Goal: Find specific page/section

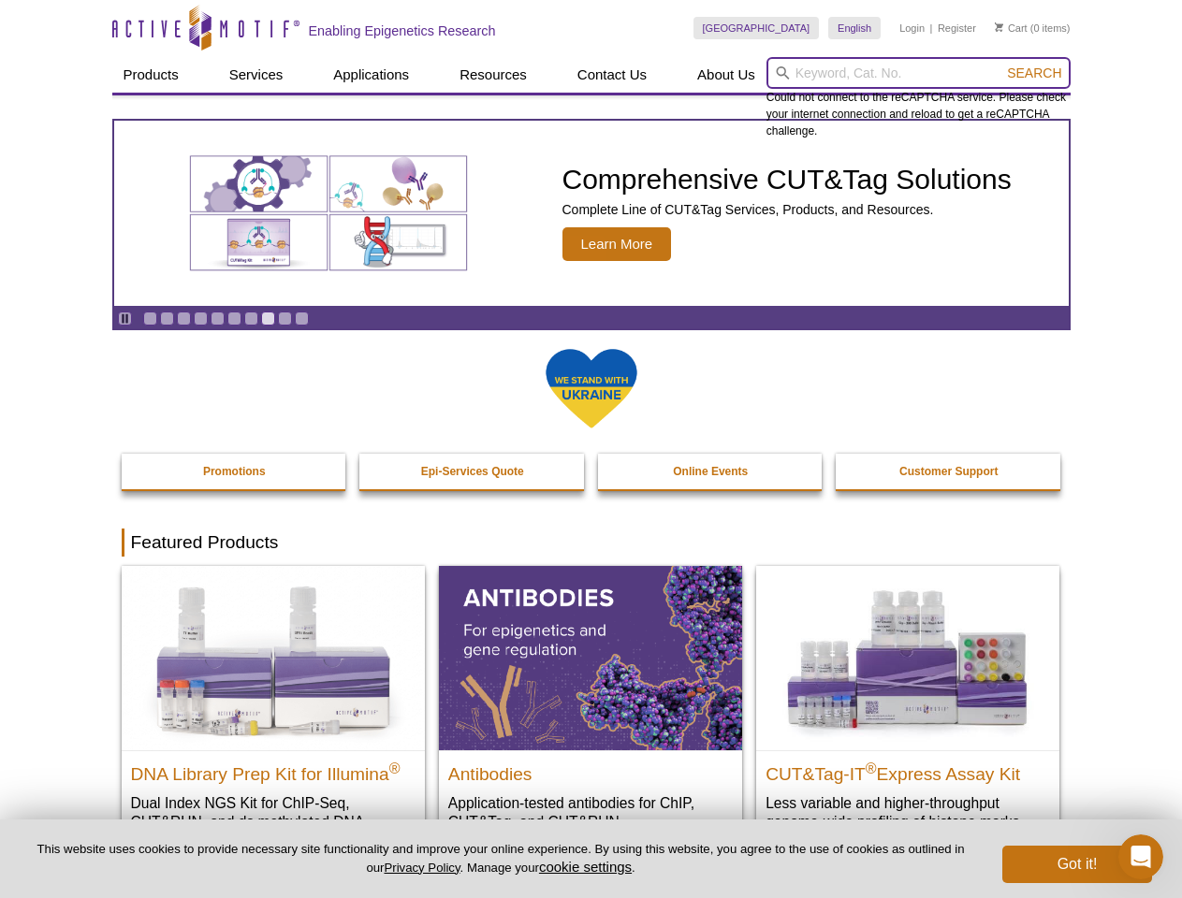
click at [918, 73] on input "search" at bounding box center [918, 73] width 304 height 32
click at [1034, 73] on span "Search" at bounding box center [1034, 72] width 54 height 15
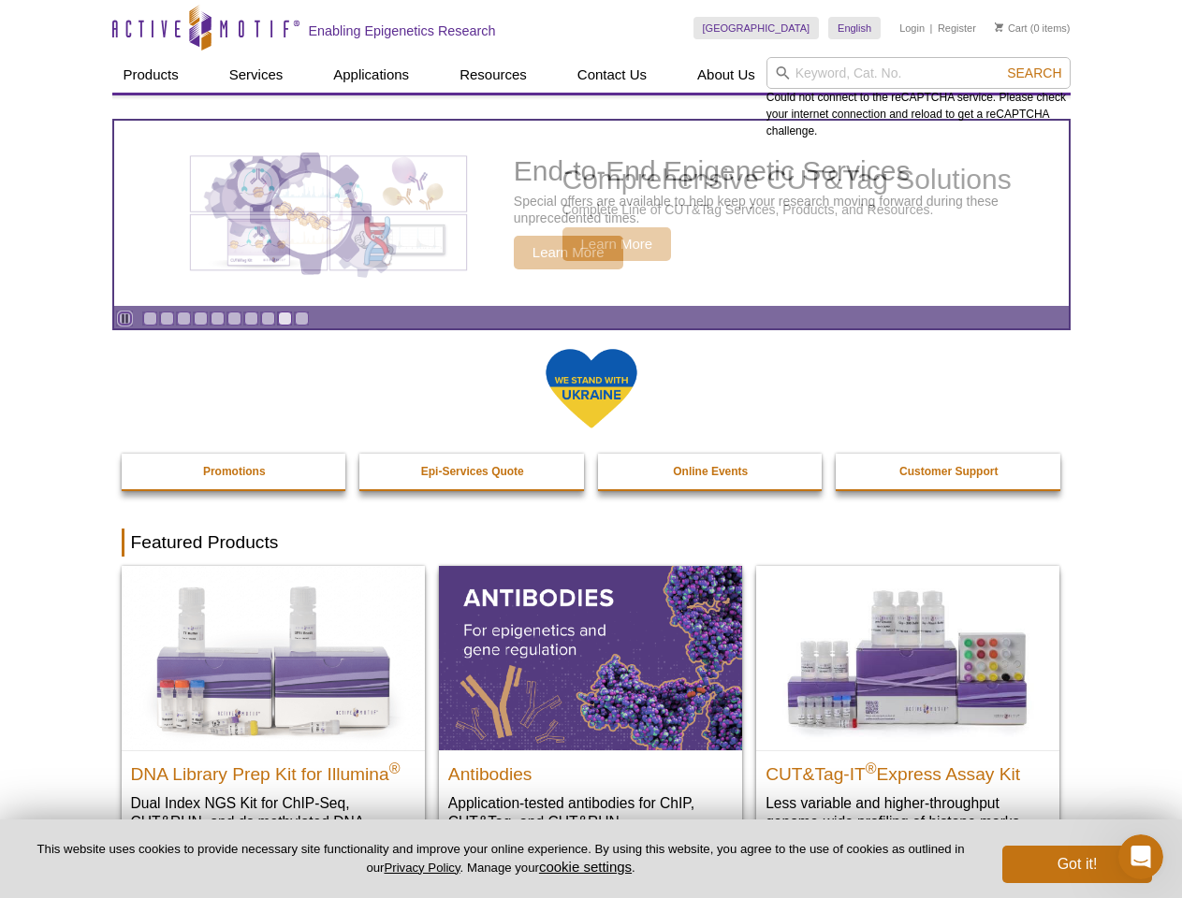
click at [124, 318] on icon "Pause" at bounding box center [125, 319] width 12 height 12
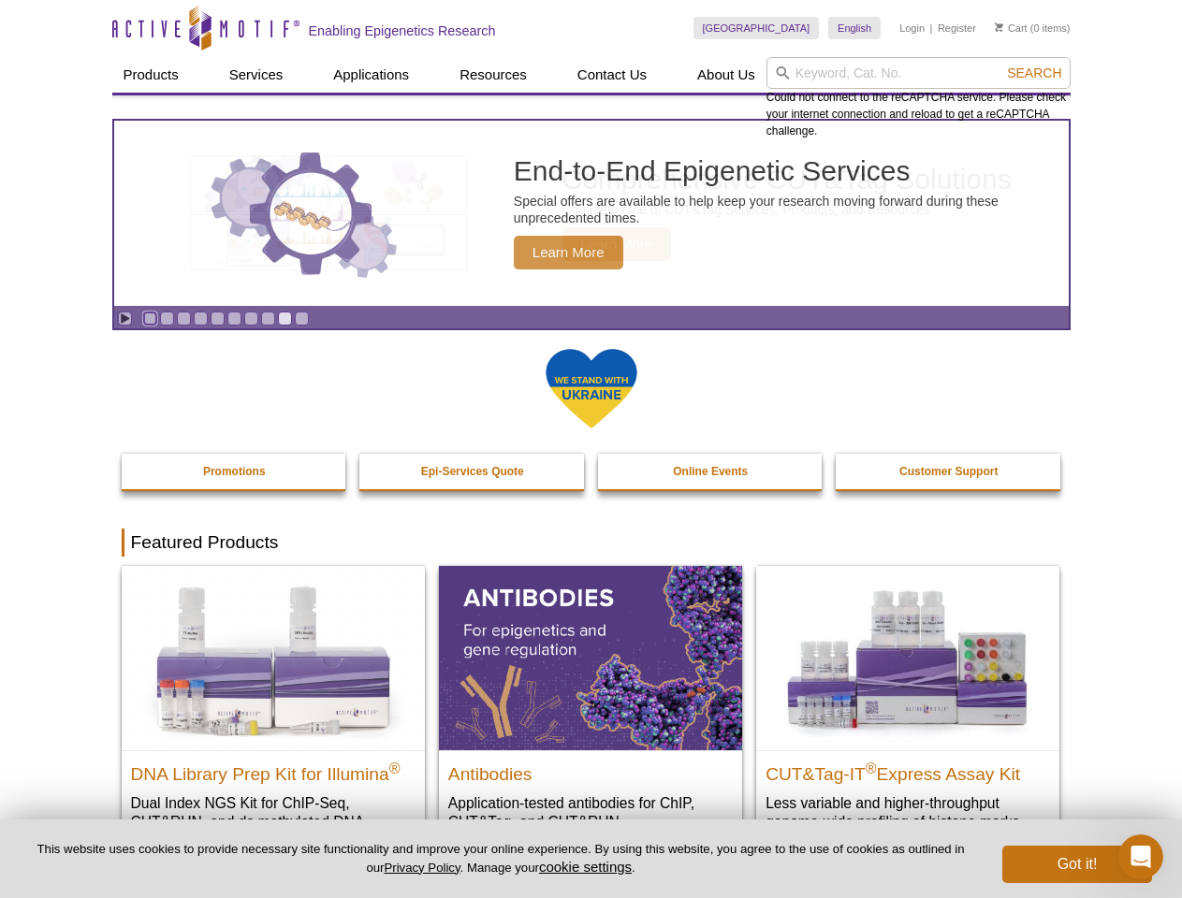
click at [150, 318] on link "Go to slide 1" at bounding box center [150, 319] width 14 height 14
click at [167, 318] on link "Go to slide 2" at bounding box center [167, 319] width 14 height 14
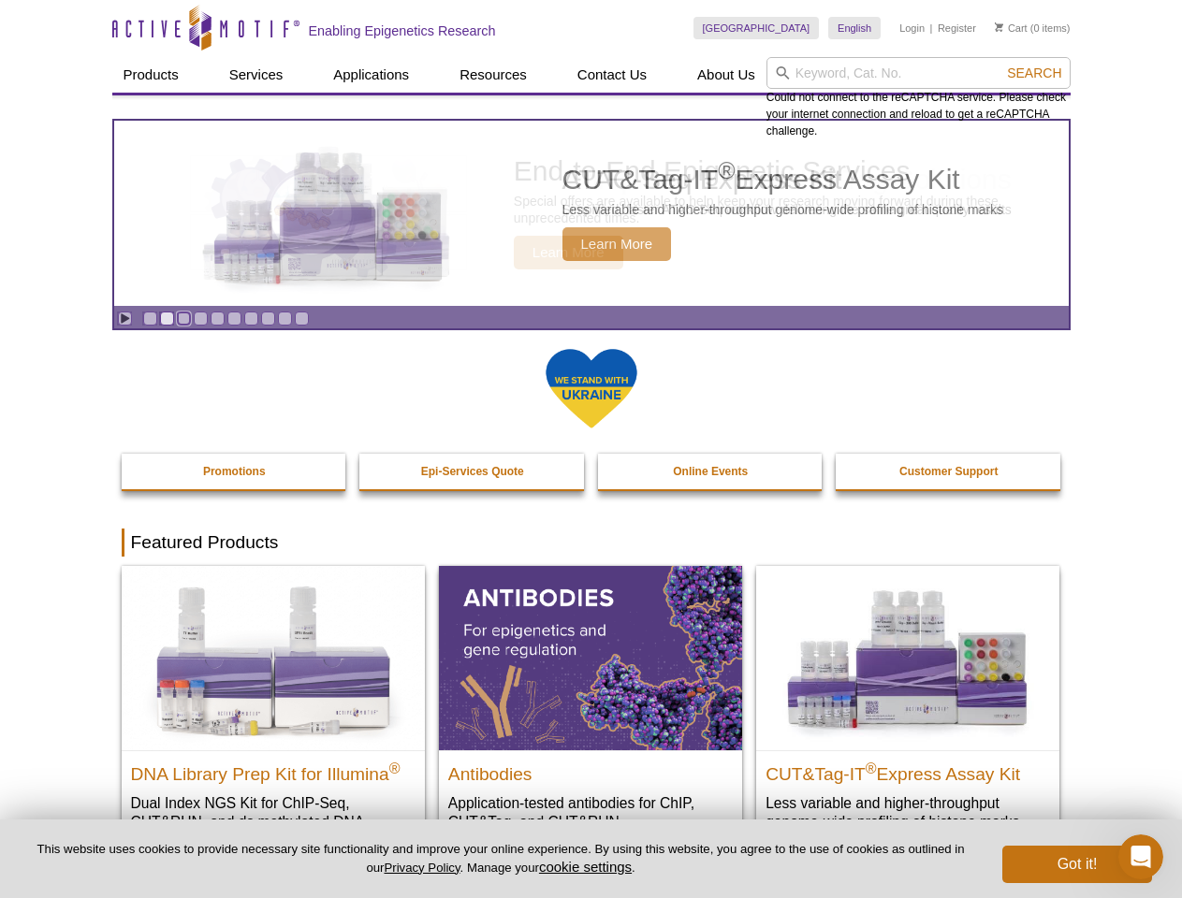
click at [183, 318] on link "Go to slide 3" at bounding box center [184, 319] width 14 height 14
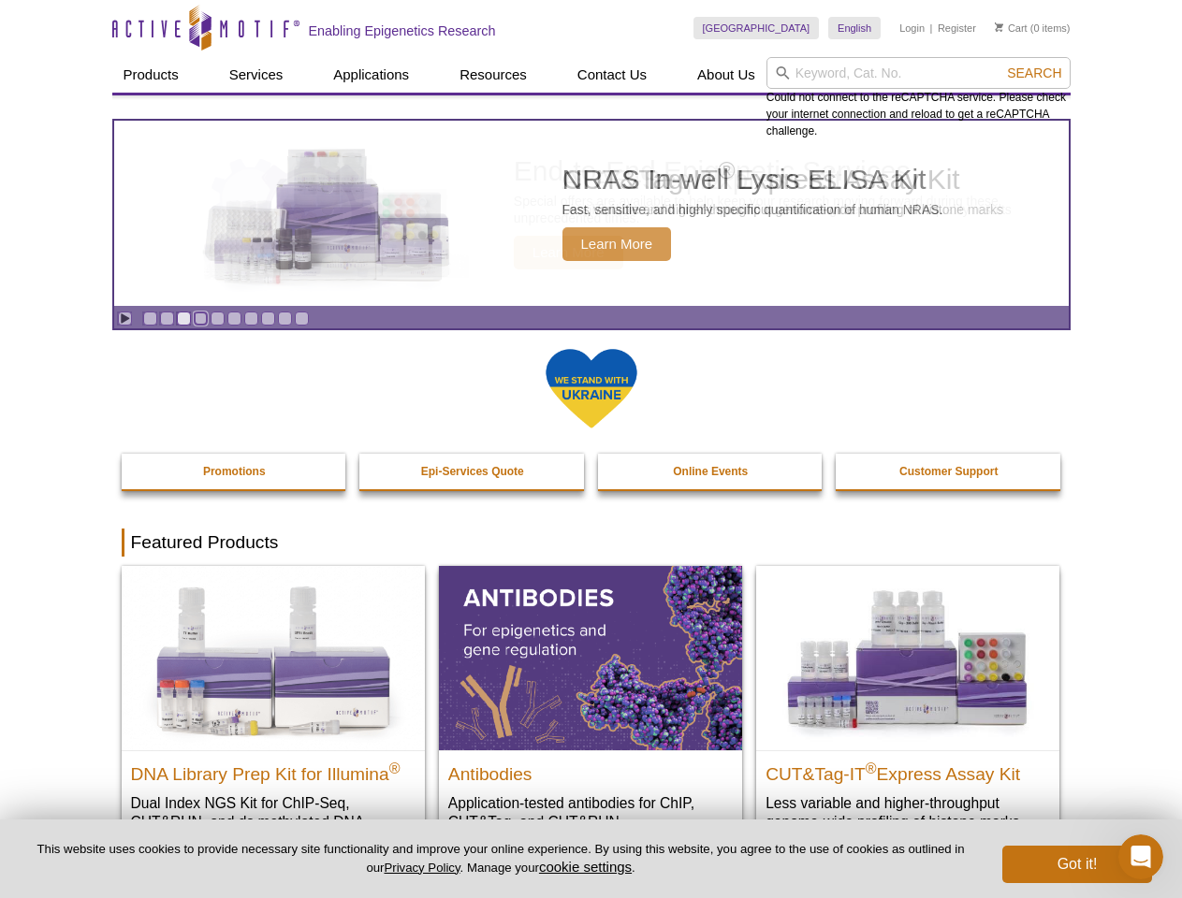
click at [200, 318] on link "Go to slide 4" at bounding box center [201, 319] width 14 height 14
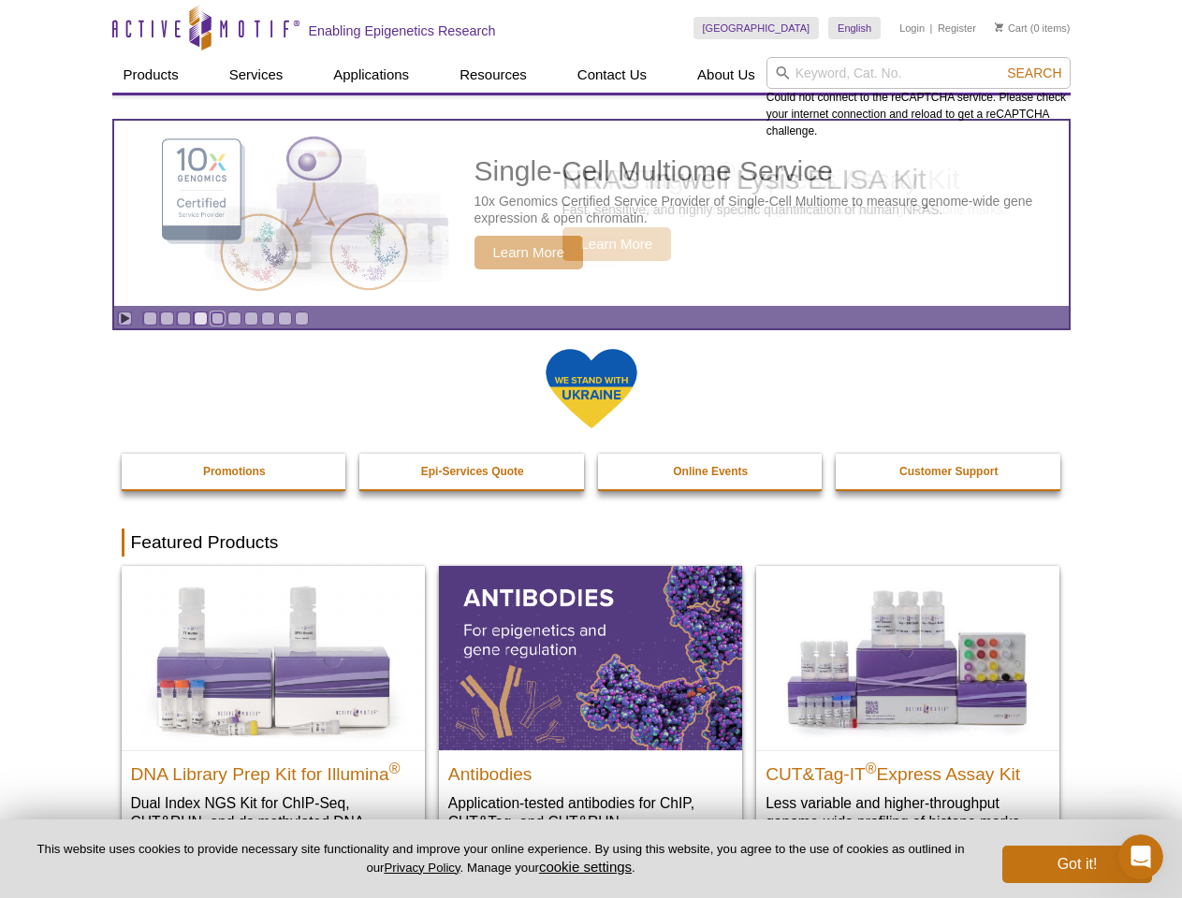
click at [217, 318] on link "Go to slide 5" at bounding box center [218, 319] width 14 height 14
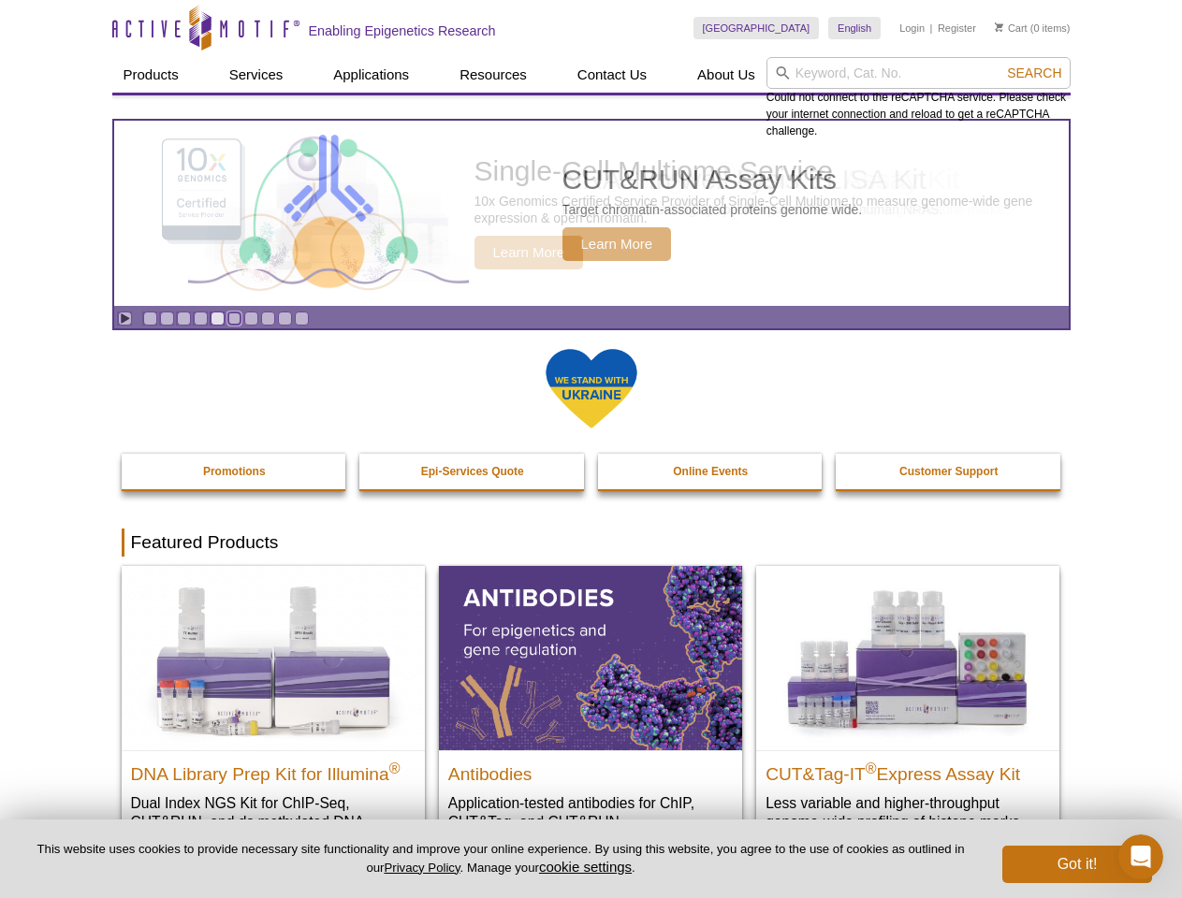
click at [234, 318] on link "Go to slide 6" at bounding box center [234, 319] width 14 height 14
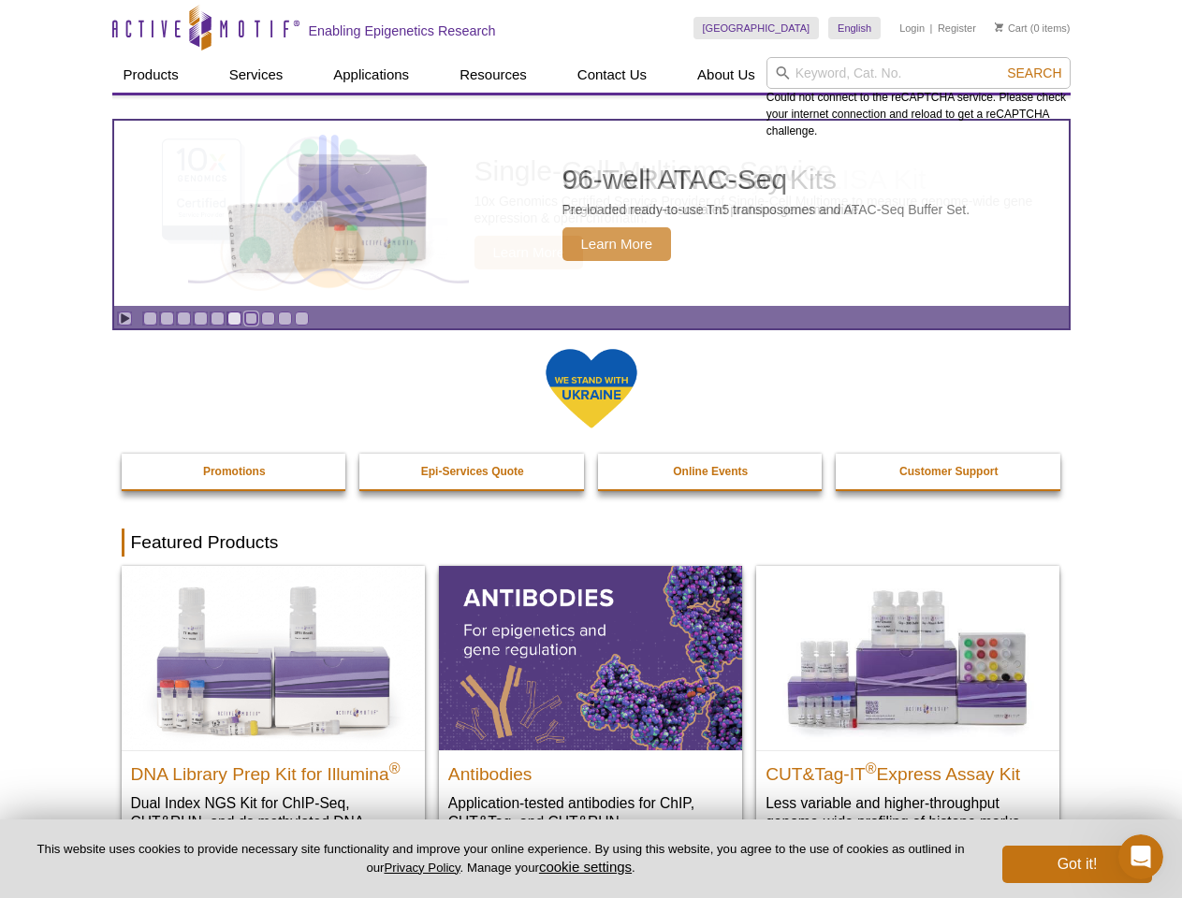
click at [251, 318] on link "Go to slide 7" at bounding box center [251, 319] width 14 height 14
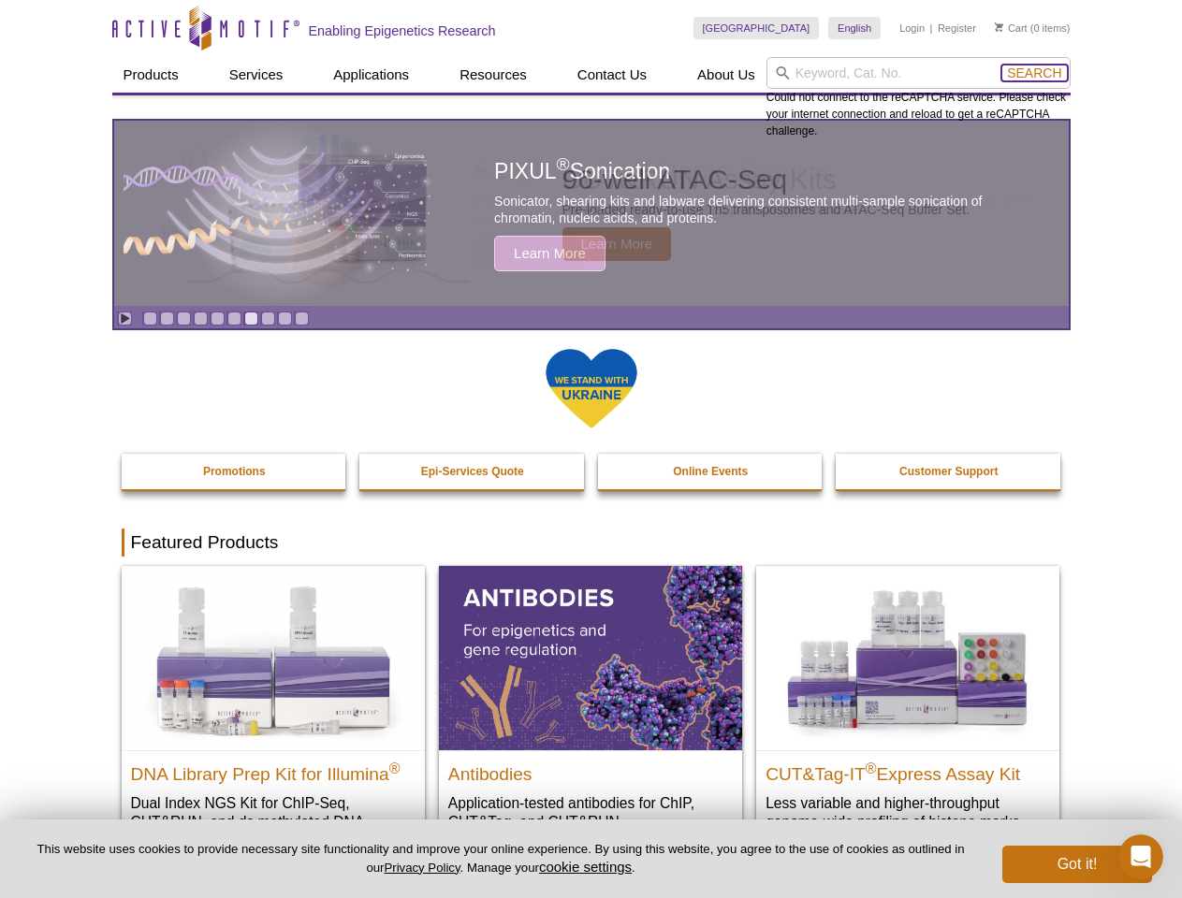
click at [1034, 73] on span "Search" at bounding box center [1034, 72] width 54 height 15
